Goal: Task Accomplishment & Management: Complete application form

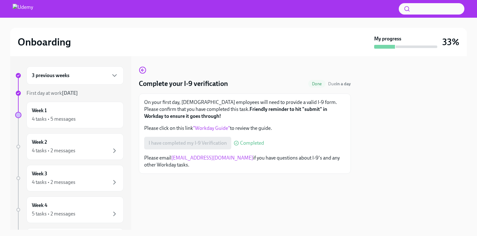
click at [116, 80] on div "3 previous weeks" at bounding box center [75, 75] width 97 height 18
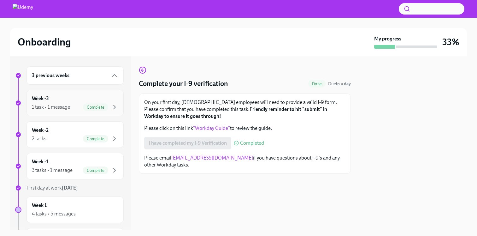
click at [108, 110] on div "Complete" at bounding box center [100, 107] width 35 height 8
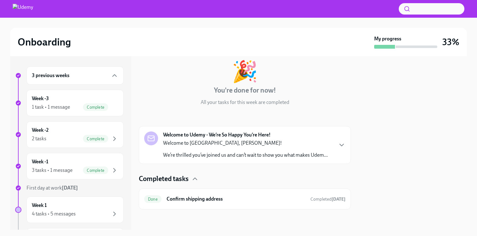
scroll to position [34, 0]
click at [341, 144] on icon "button" at bounding box center [342, 146] width 8 height 8
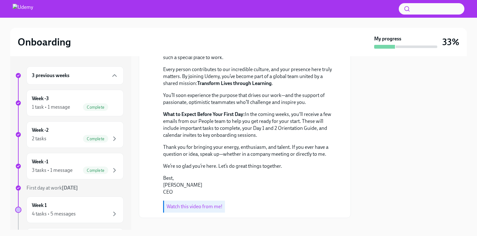
scroll to position [0, 0]
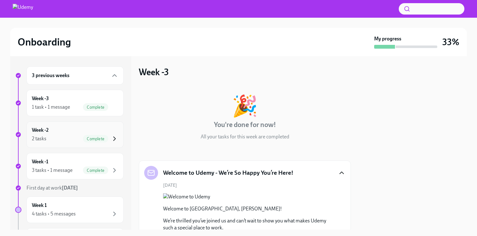
click at [115, 139] on icon "button" at bounding box center [115, 139] width 2 height 4
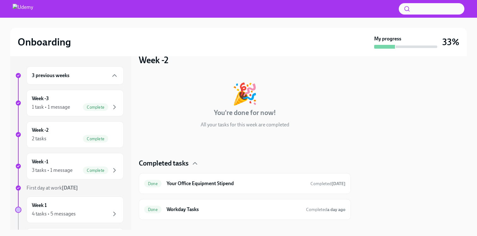
scroll to position [22, 0]
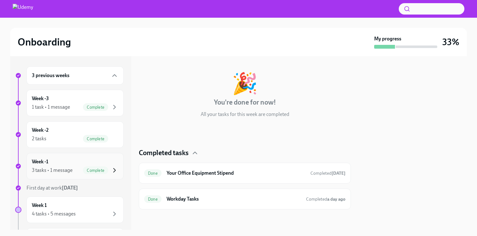
click at [116, 168] on icon "button" at bounding box center [115, 170] width 8 height 8
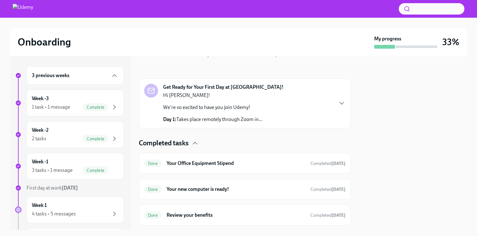
scroll to position [98, 0]
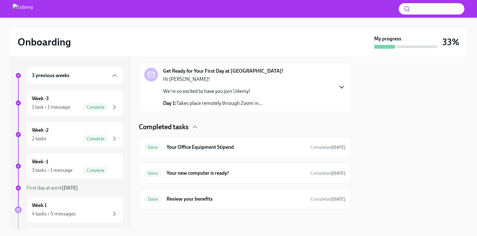
click at [340, 87] on icon "button" at bounding box center [342, 87] width 4 height 2
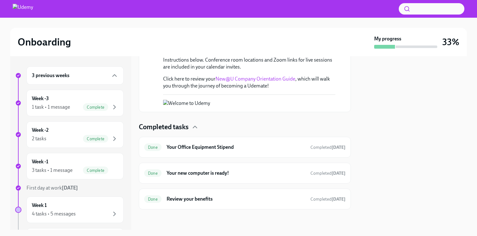
scroll to position [259, 0]
click at [113, 77] on icon "button" at bounding box center [115, 76] width 8 height 8
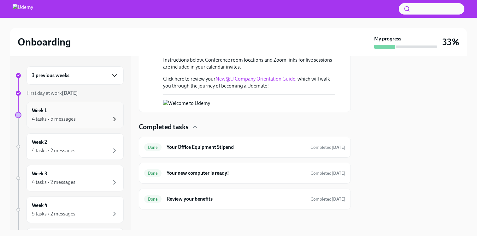
click at [115, 120] on icon "button" at bounding box center [115, 119] width 2 height 4
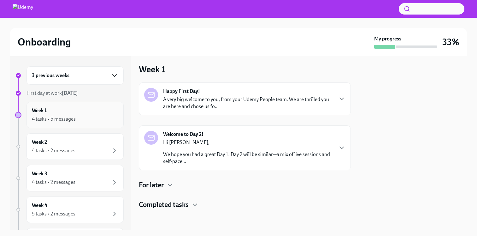
scroll to position [3, 0]
click at [198, 202] on icon "button" at bounding box center [195, 205] width 8 height 8
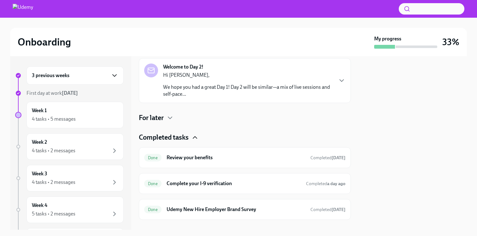
scroll to position [80, 0]
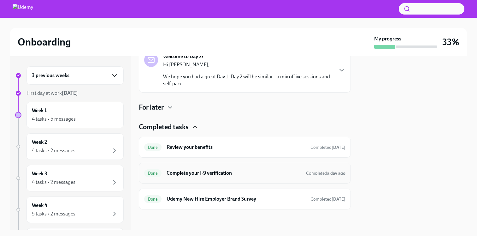
click at [210, 172] on h6 "Complete your I-9 verification" at bounding box center [234, 172] width 134 height 7
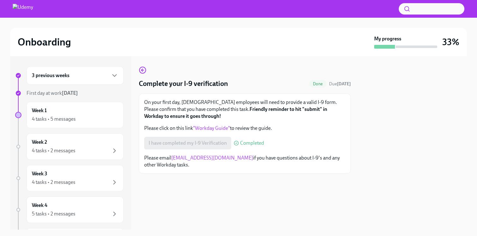
click at [217, 131] on link ""Workday Guide"" at bounding box center [211, 128] width 37 height 6
